Goal: Obtain resource: Obtain resource

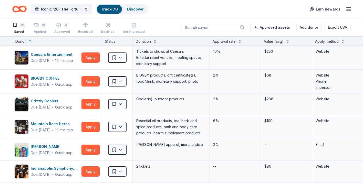
click at [64, 29] on div "3 Approved" at bounding box center [62, 28] width 16 height 11
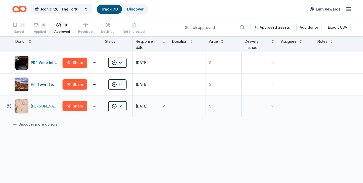
click at [50, 104] on div "[PERSON_NAME]" at bounding box center [46, 106] width 30 height 6
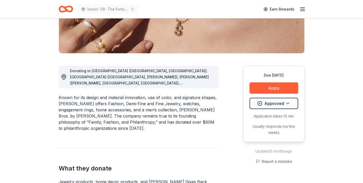
scroll to position [114, 0]
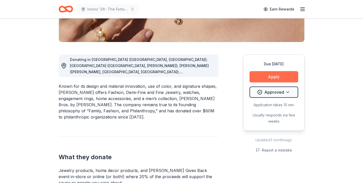
click at [273, 76] on button "Apply" at bounding box center [274, 76] width 49 height 11
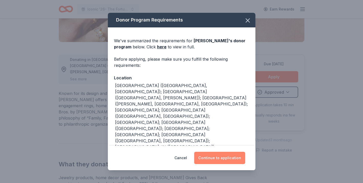
click at [230, 160] on button "Continue to application" at bounding box center [219, 158] width 51 height 12
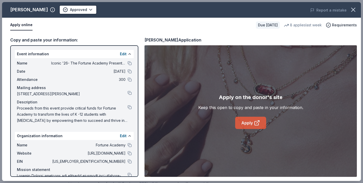
click at [263, 118] on link "Apply" at bounding box center [250, 123] width 31 height 12
